Goal: Task Accomplishment & Management: Use online tool/utility

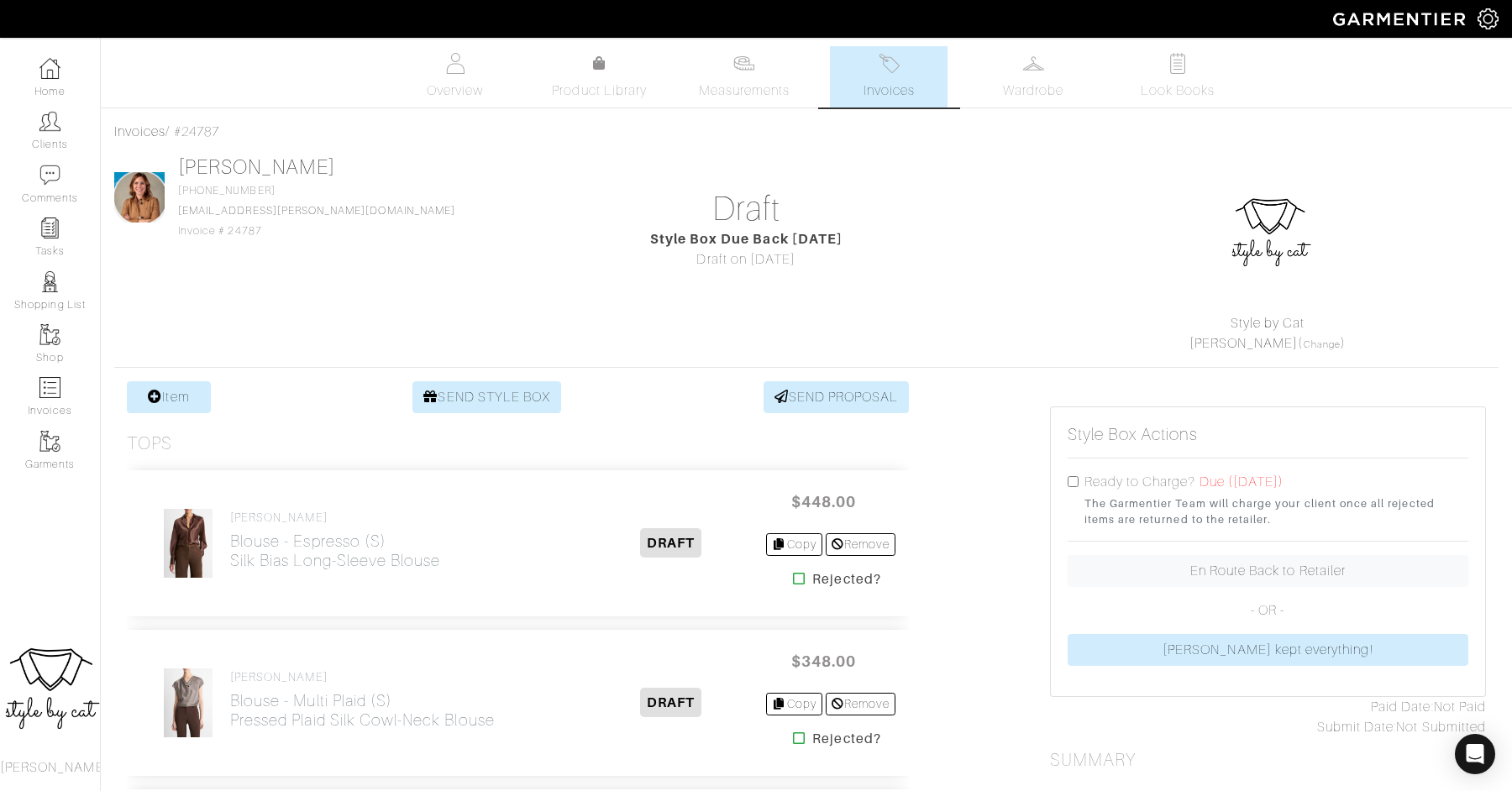
click at [53, 75] on img at bounding box center [50, 68] width 21 height 21
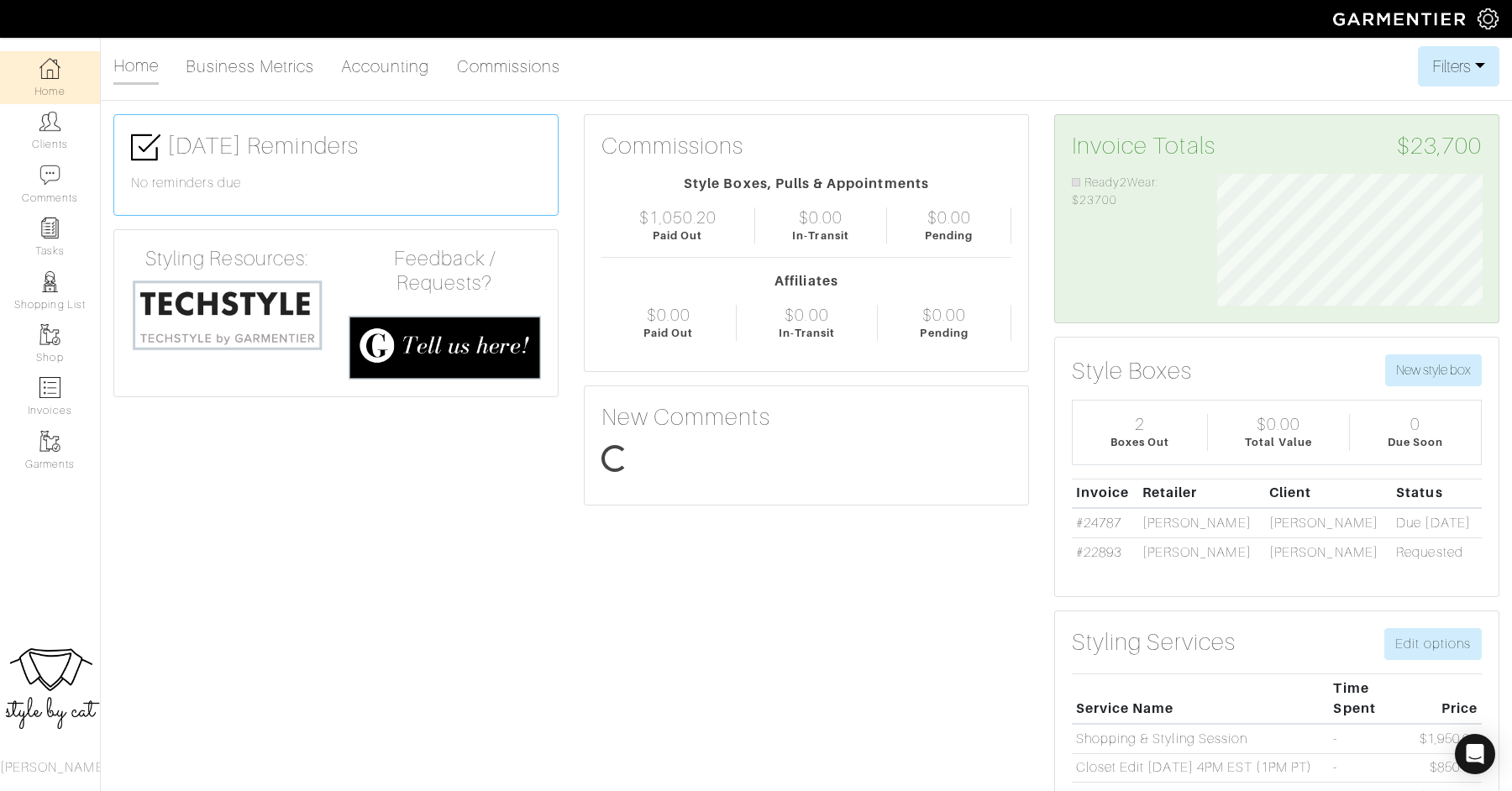
scroll to position [132, 291]
click at [40, 79] on link "Home" at bounding box center [49, 77] width 100 height 53
click at [52, 132] on link "Clients" at bounding box center [49, 130] width 100 height 53
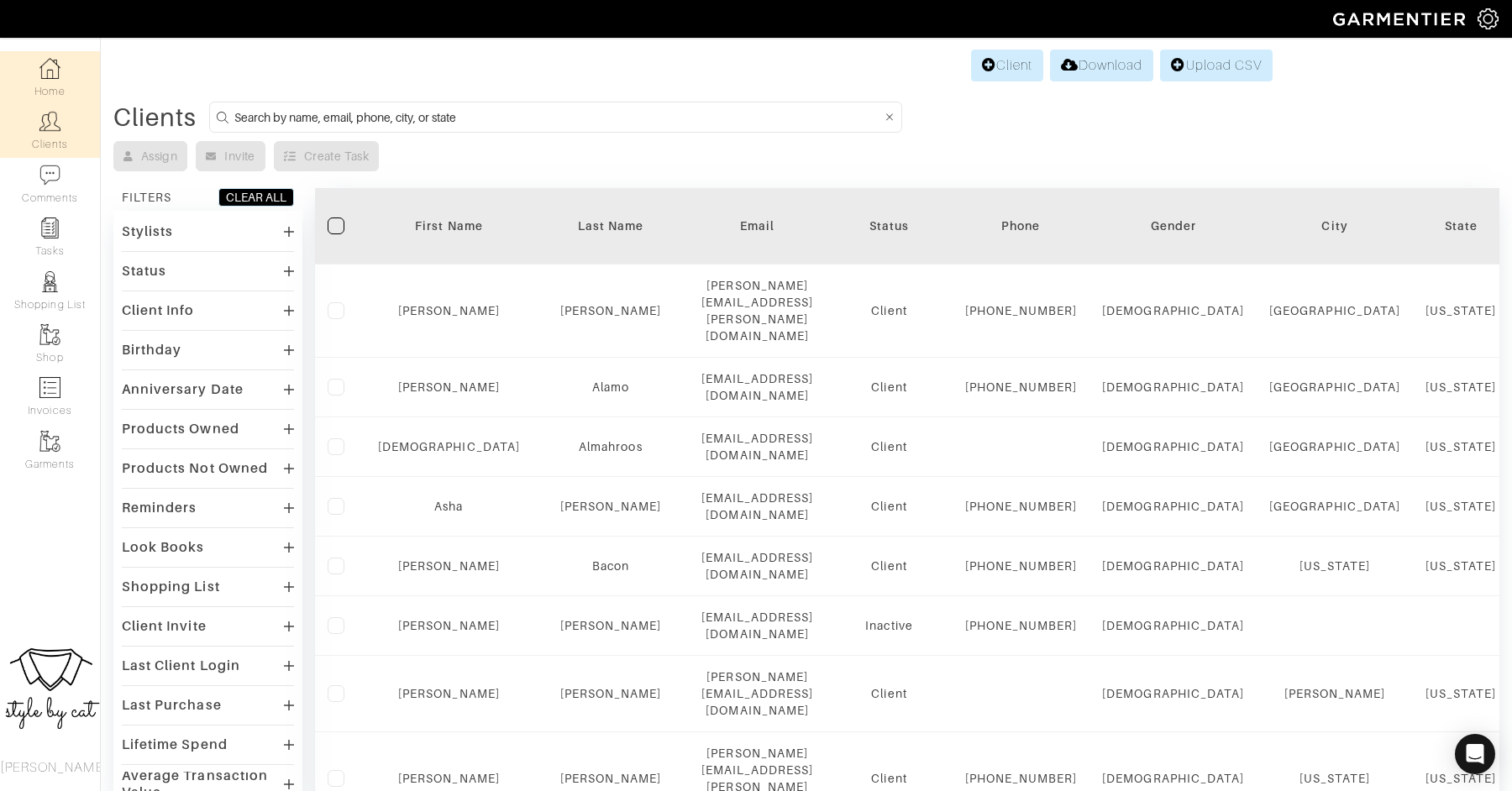
click at [42, 74] on img at bounding box center [50, 68] width 21 height 21
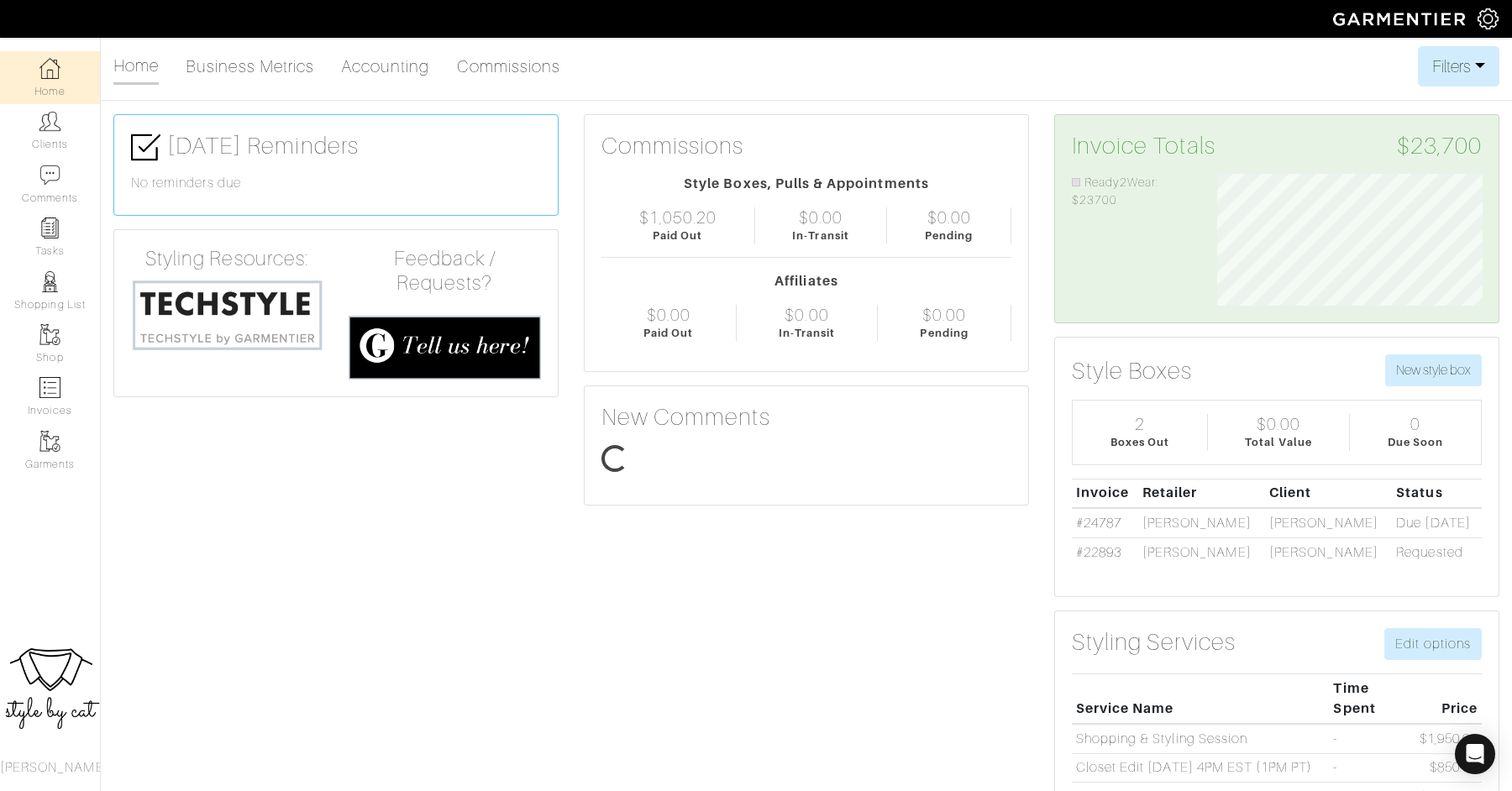
scroll to position [132, 291]
click at [57, 136] on link "Clients" at bounding box center [49, 130] width 100 height 53
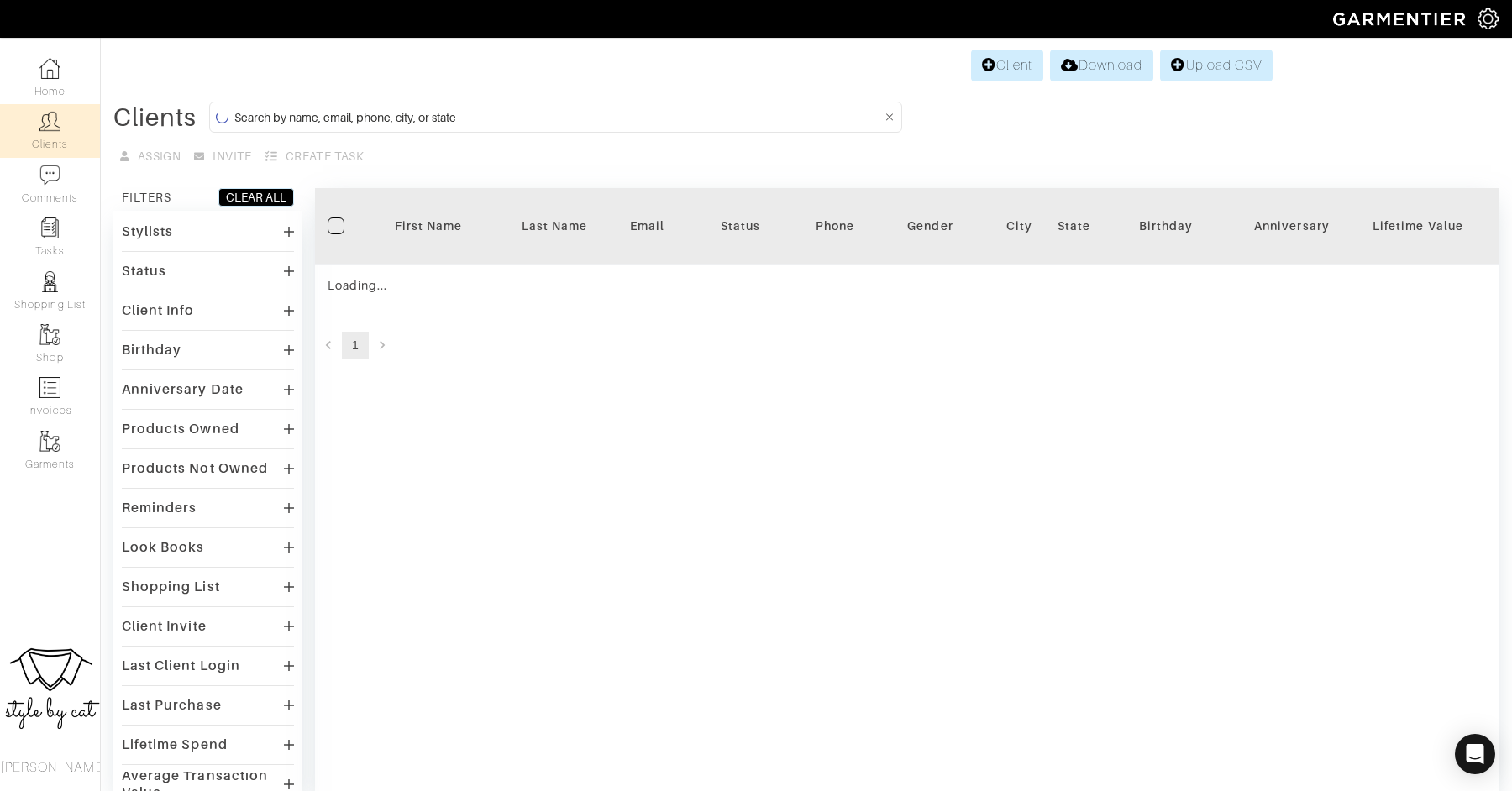
click at [705, 119] on input at bounding box center [557, 117] width 647 height 21
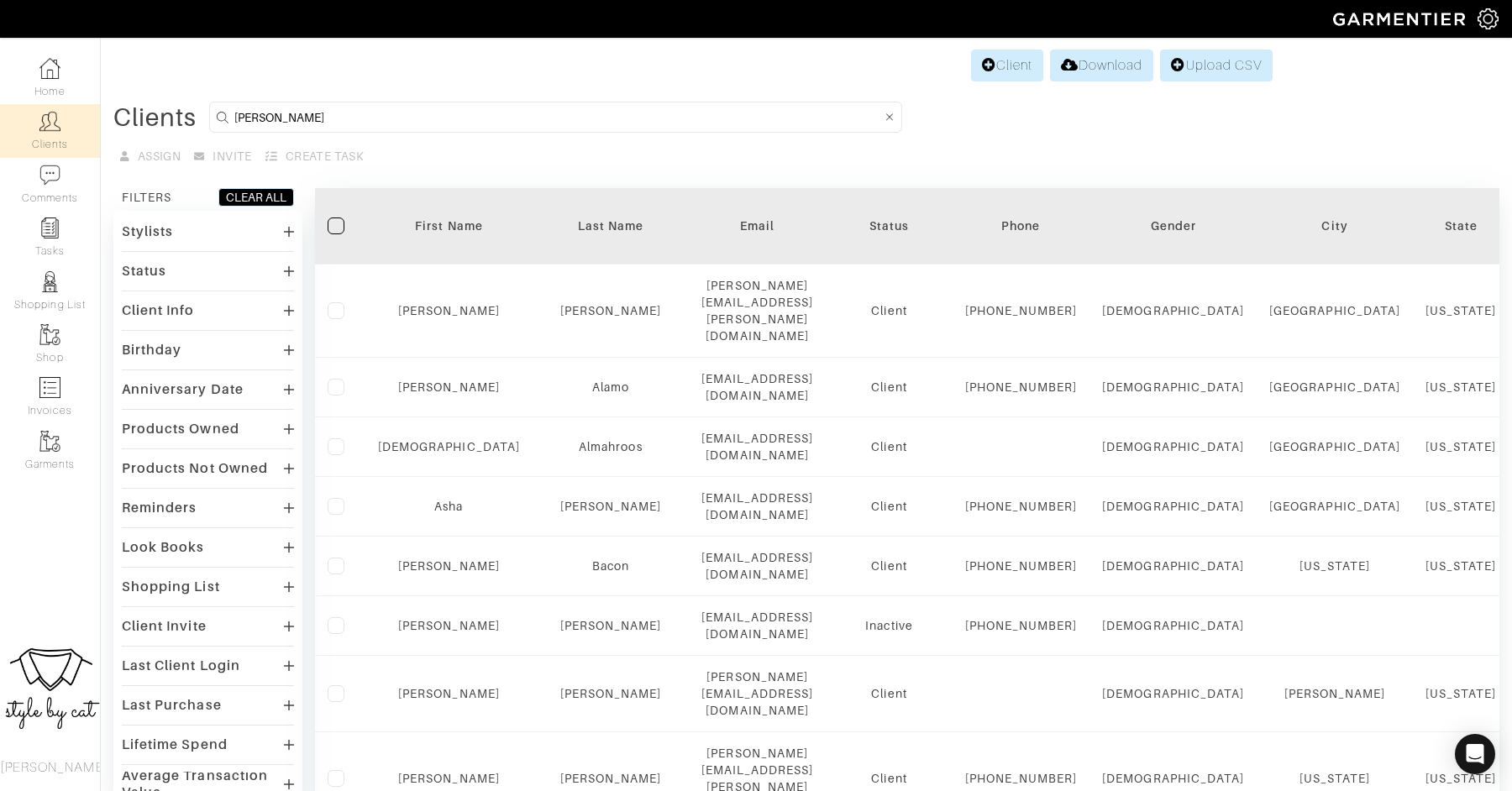
type input "sarah"
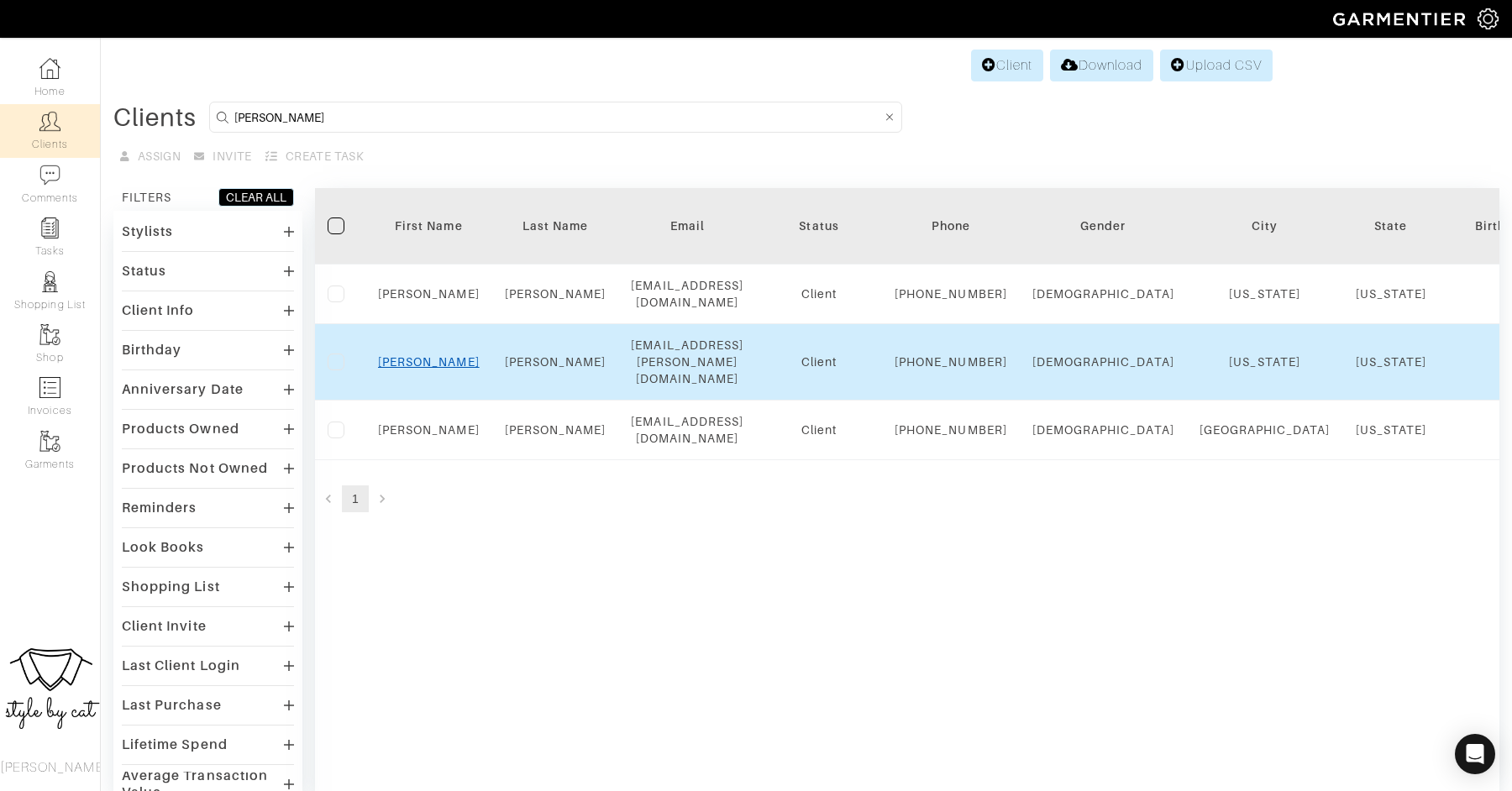
click at [432, 369] on link "Sarah" at bounding box center [428, 362] width 101 height 14
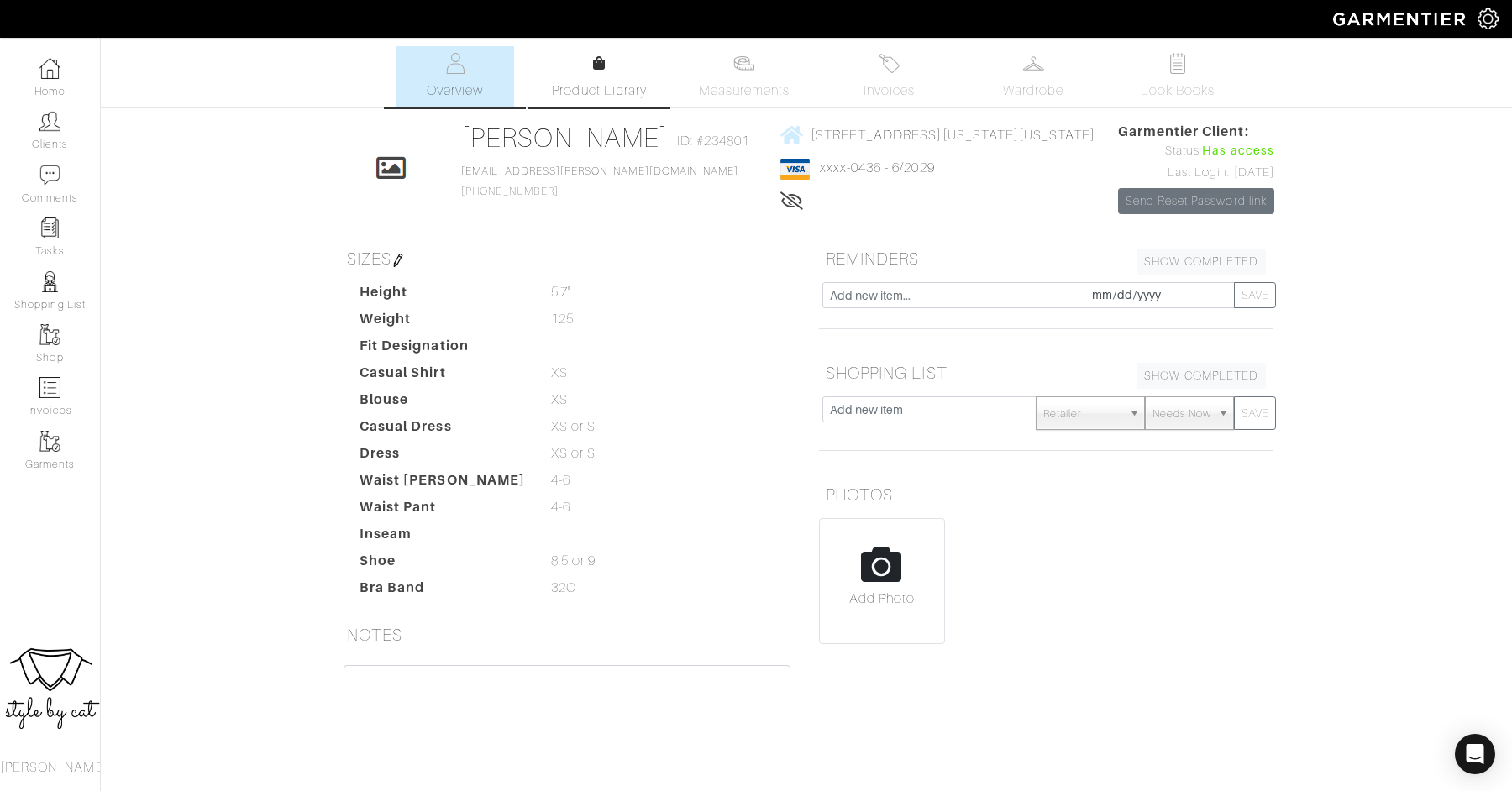
click at [597, 81] on span "Product Library" at bounding box center [600, 90] width 95 height 20
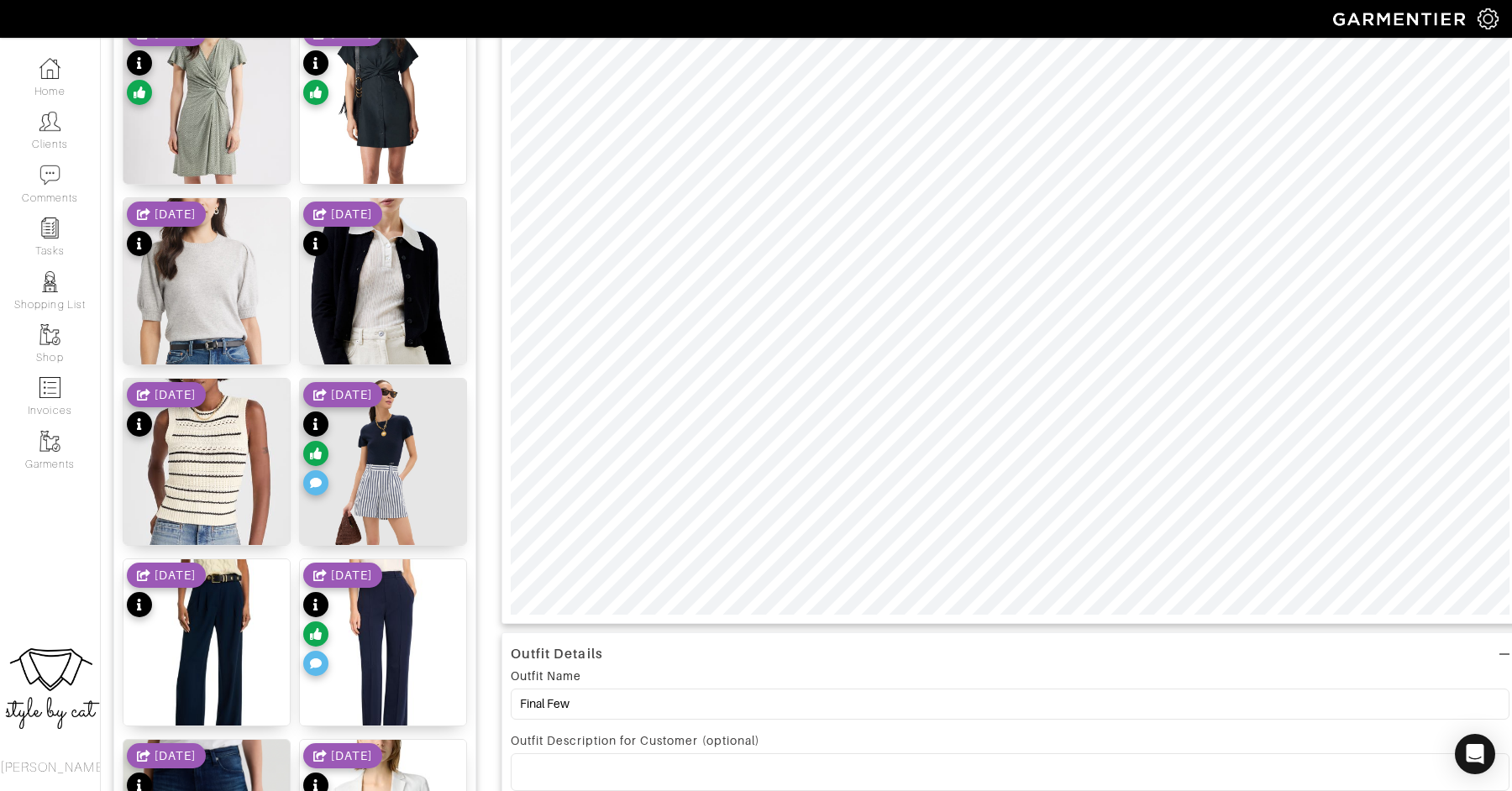
scroll to position [275, 0]
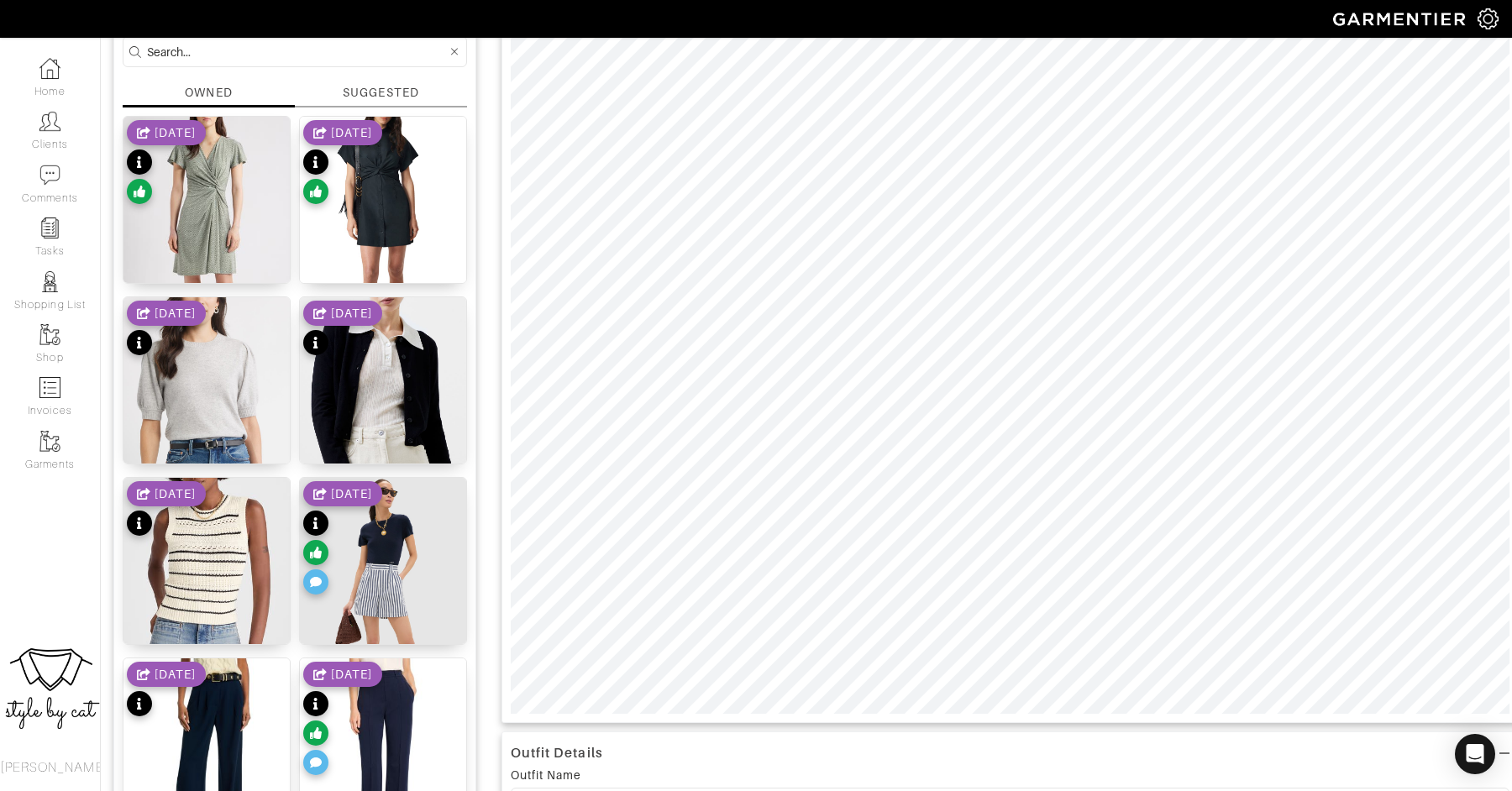
scroll to position [196, 0]
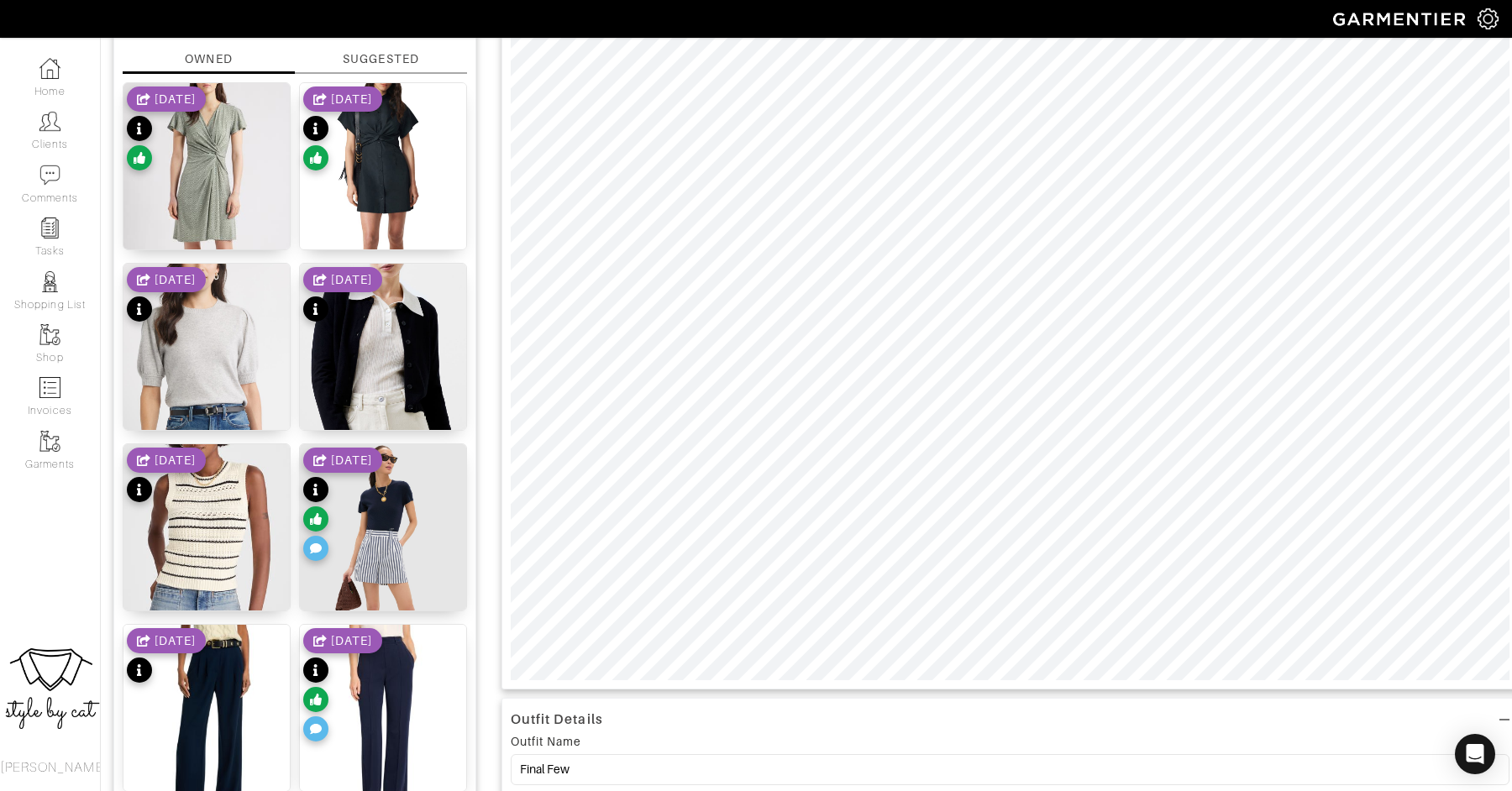
click at [506, 588] on div at bounding box center [1009, 329] width 1017 height 722
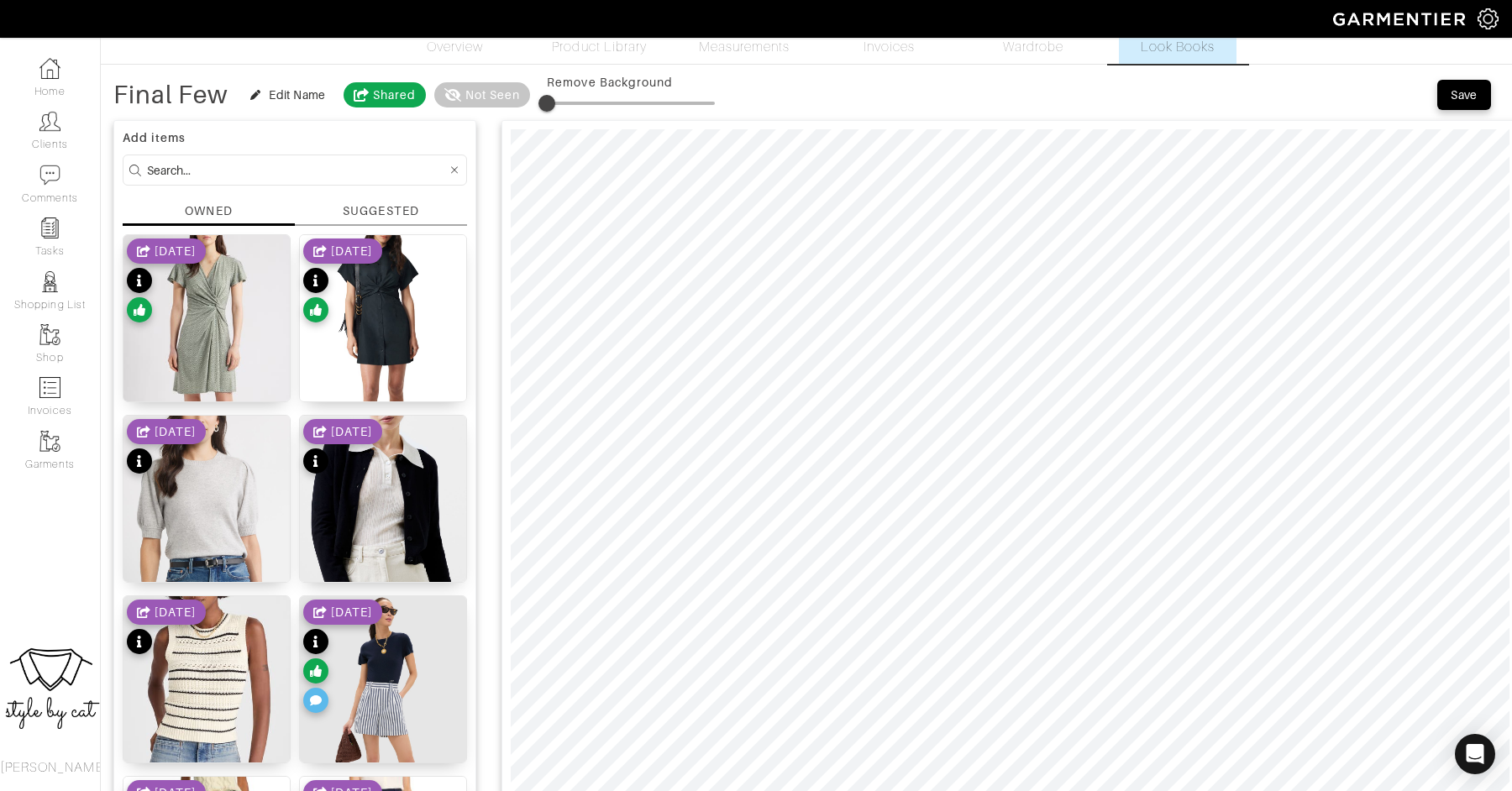
scroll to position [44, 0]
click at [1472, 104] on button "Save" at bounding box center [1464, 93] width 54 height 30
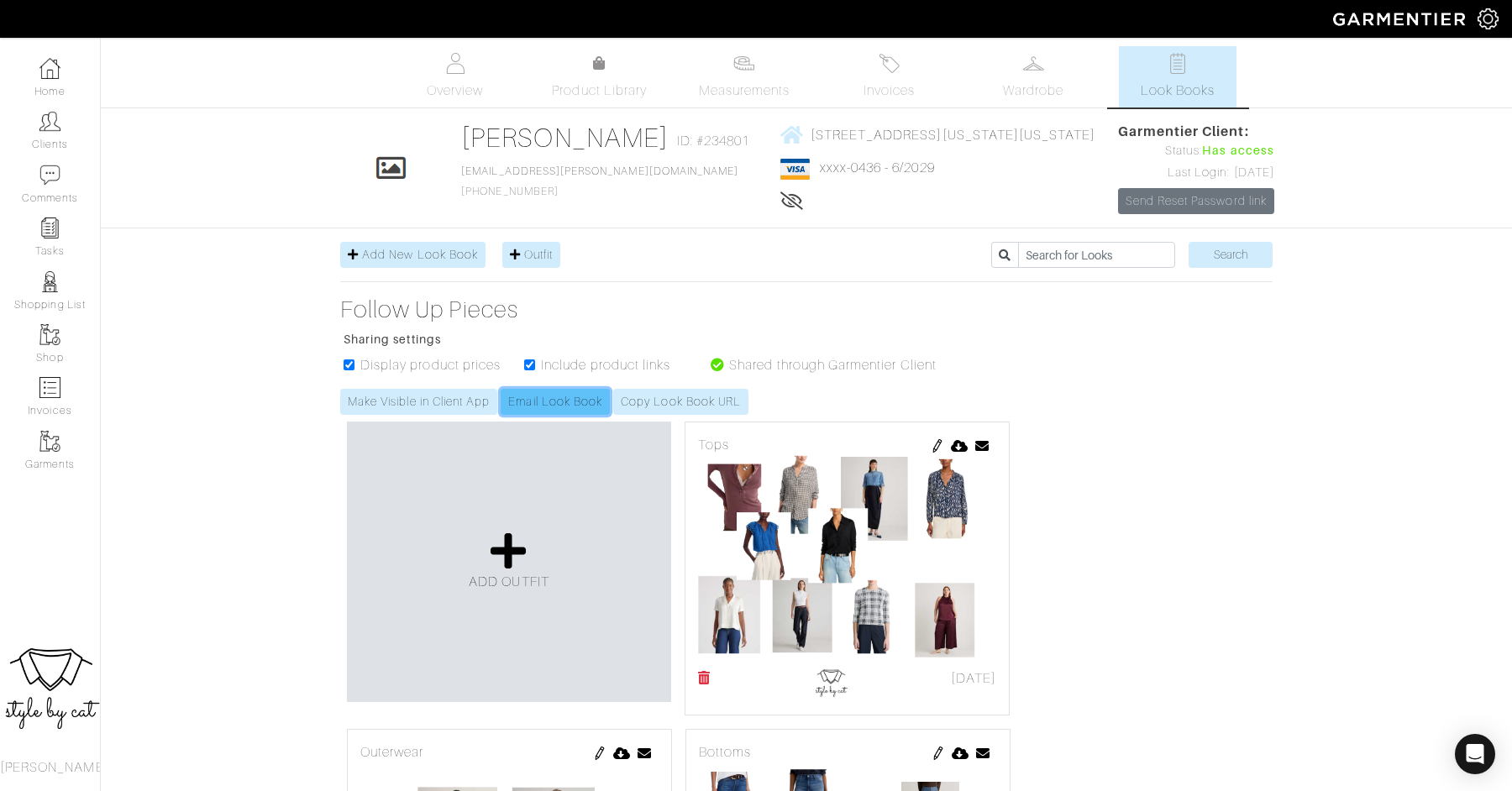
click at [550, 415] on link "Email Look Book" at bounding box center [555, 402] width 109 height 26
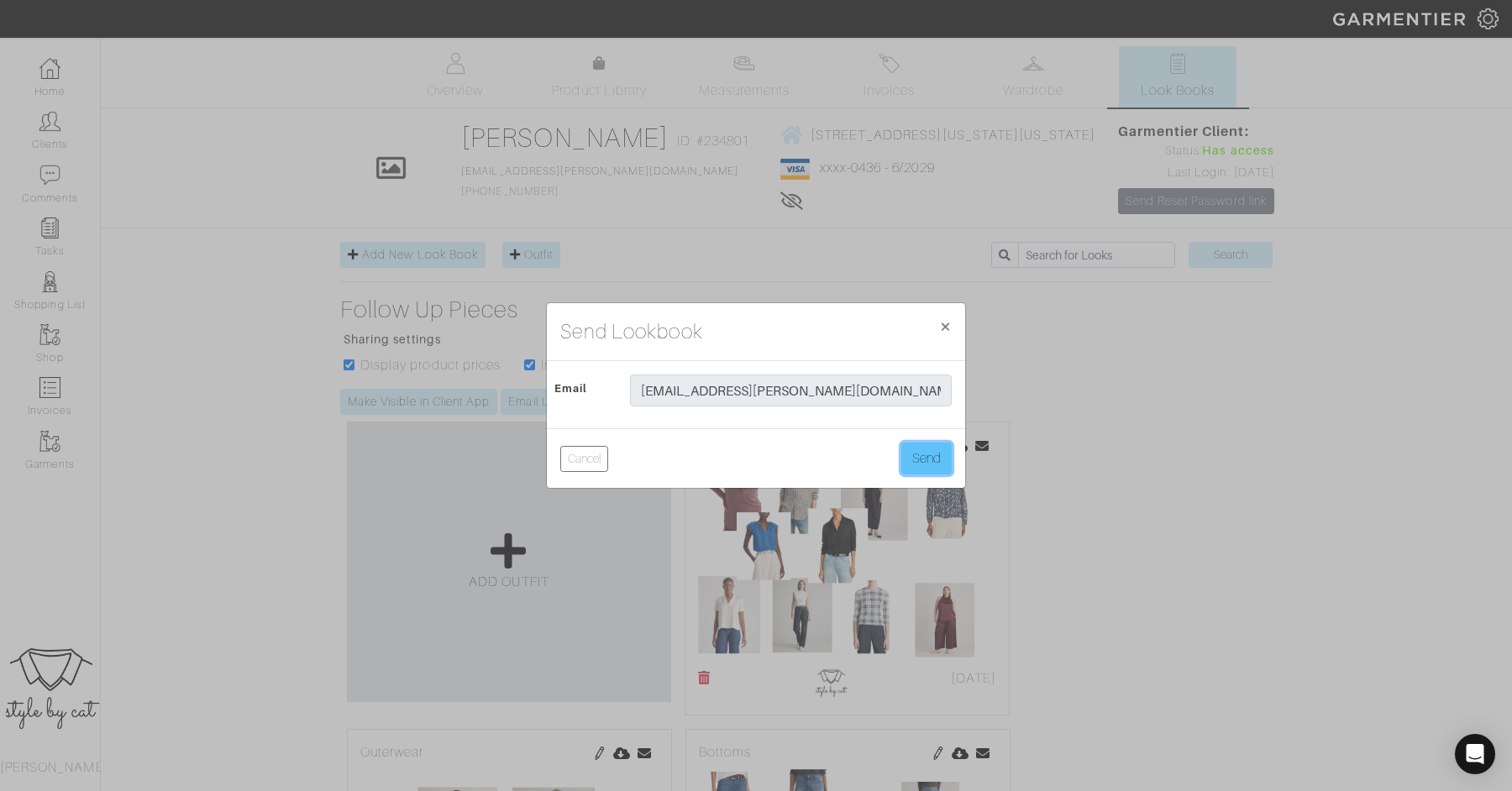
click at [915, 466] on button "Send" at bounding box center [926, 458] width 50 height 32
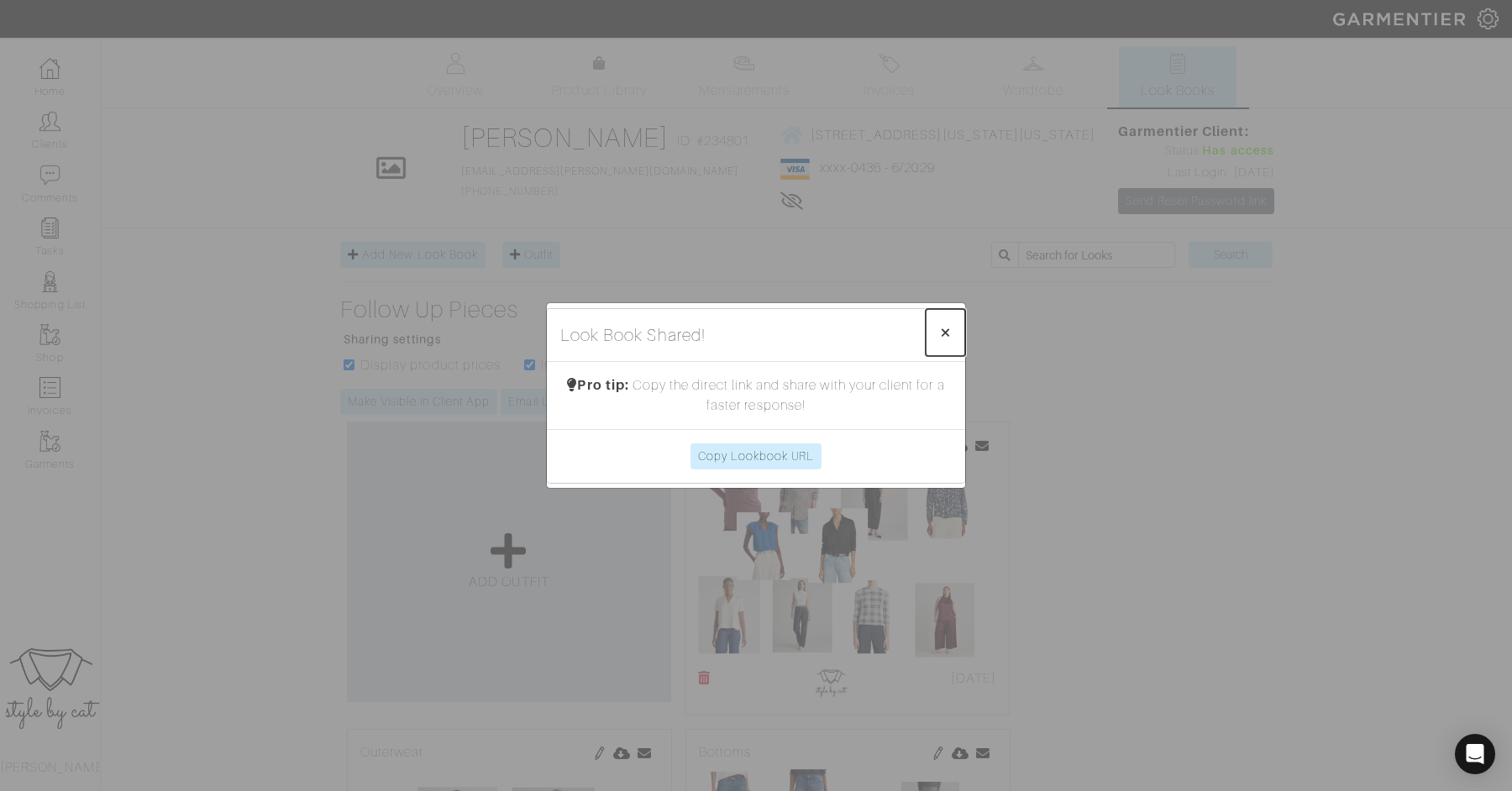
click at [950, 329] on span "×" at bounding box center [945, 332] width 13 height 23
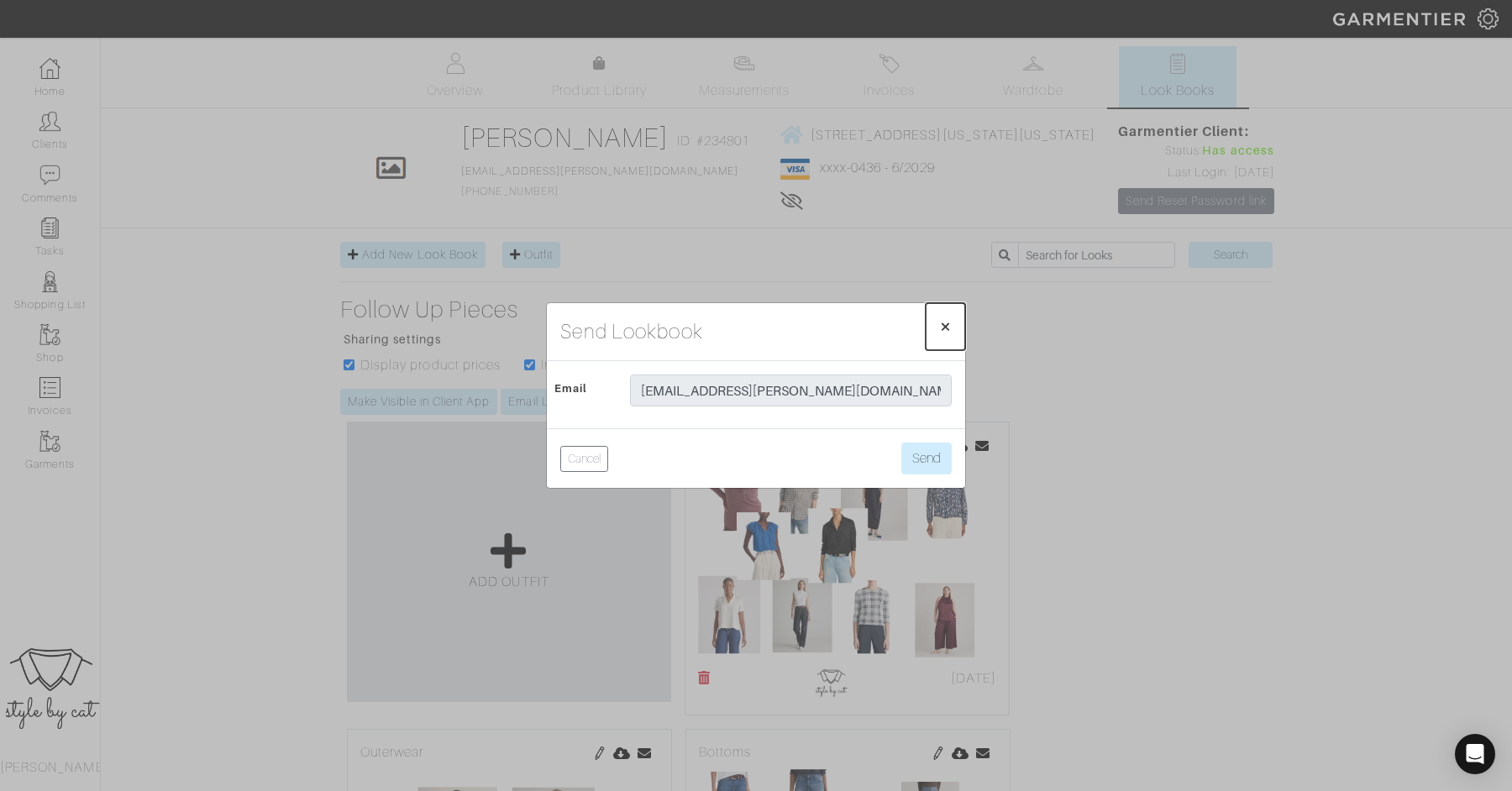
click at [944, 328] on span "×" at bounding box center [945, 326] width 13 height 23
